Goal: Task Accomplishment & Management: Use online tool/utility

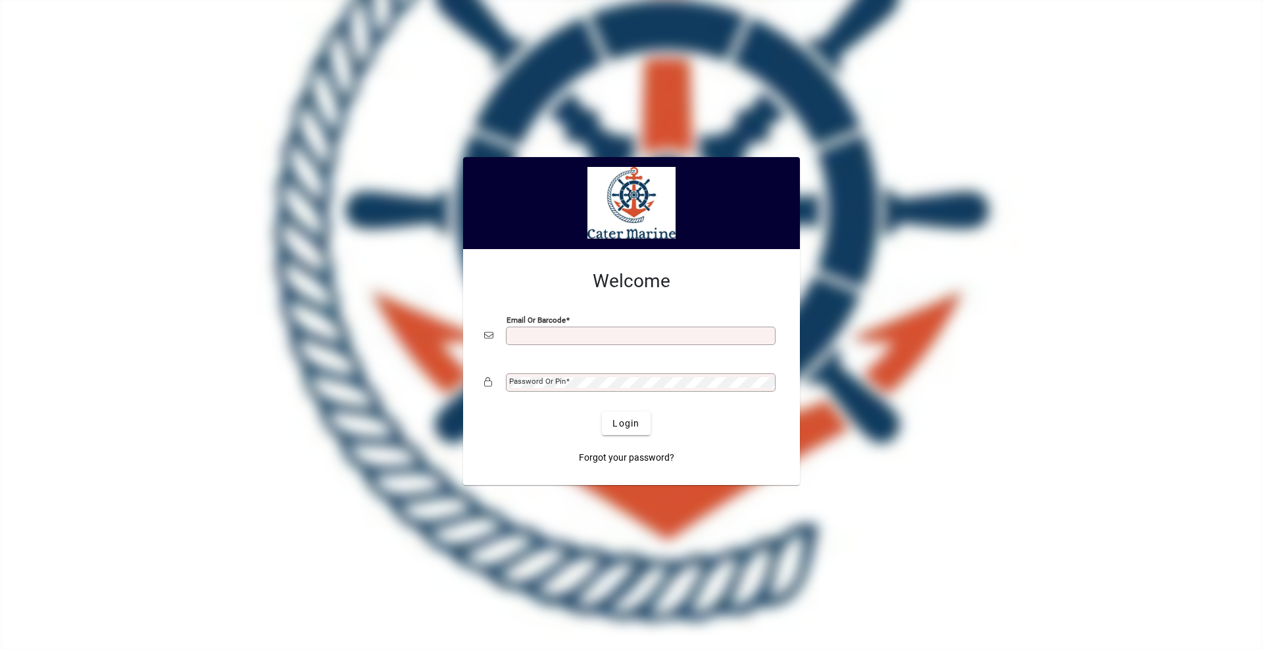
click at [564, 337] on input "Email or Barcode" at bounding box center [642, 336] width 266 height 11
type input "**********"
click at [602, 412] on button "Login" at bounding box center [626, 424] width 48 height 24
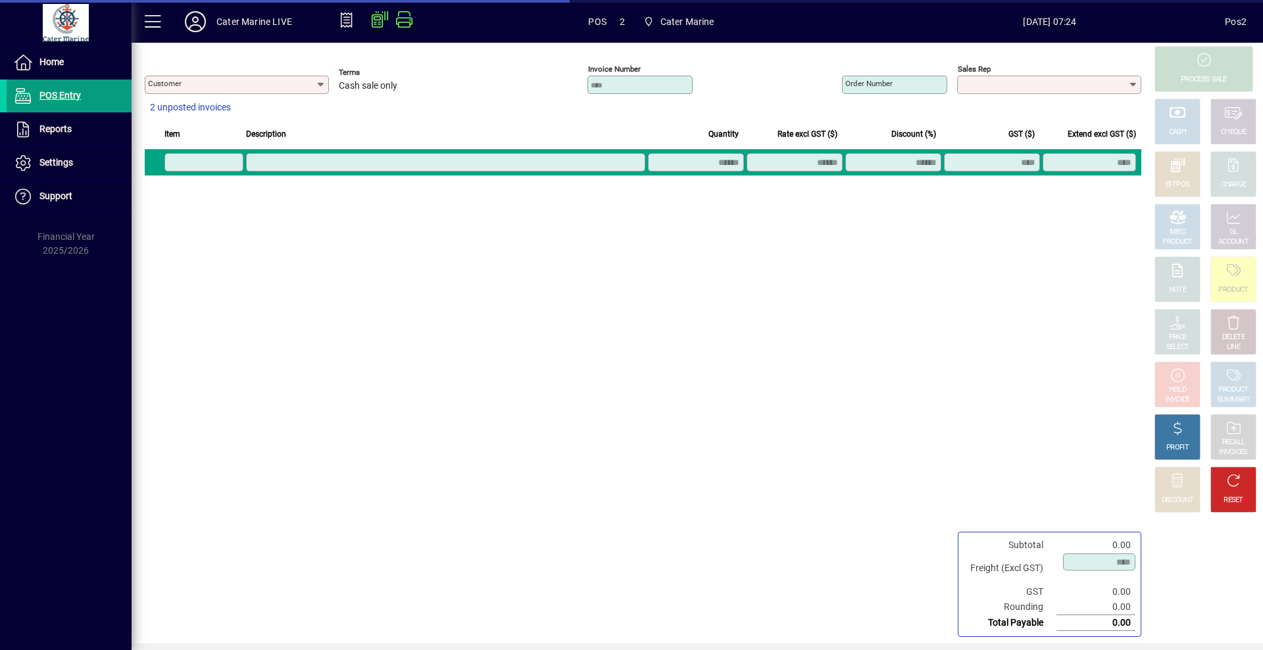
type input "**********"
